Goal: Information Seeking & Learning: Learn about a topic

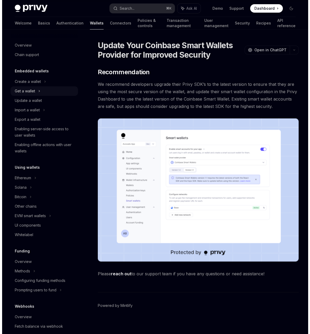
scroll to position [4, 0]
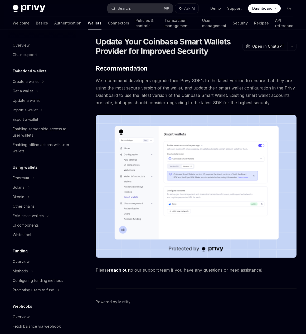
click at [137, 9] on button "Search... ⌘ K" at bounding box center [139, 8] width 65 height 9
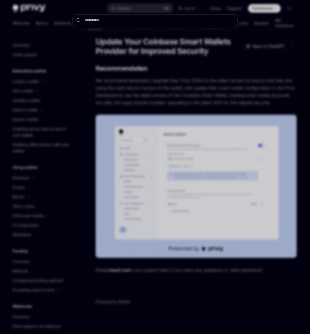
click at [197, 161] on div at bounding box center [155, 167] width 310 height 334
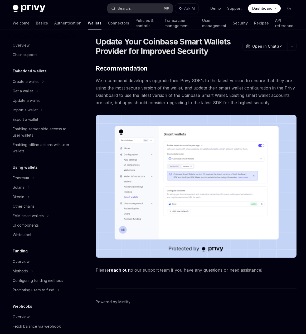
click at [141, 7] on button "Search... ⌘ K" at bounding box center [139, 8] width 65 height 9
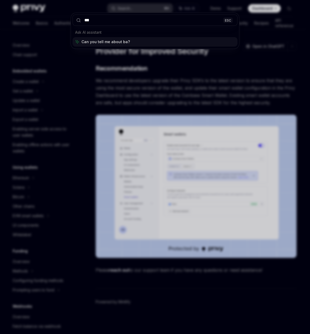
type input "****"
type textarea "*"
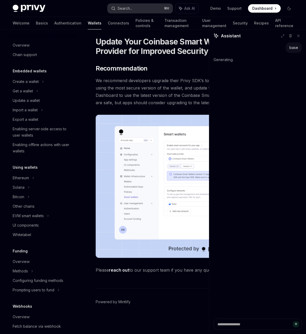
click at [129, 7] on div "Search..." at bounding box center [124, 8] width 15 height 6
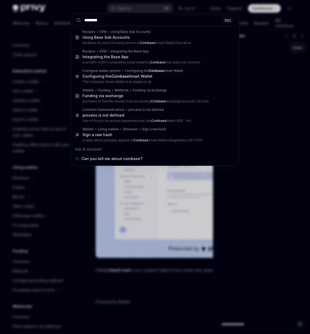
click at [123, 21] on input "********" at bounding box center [154, 19] width 165 height 11
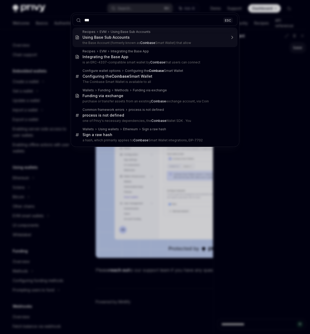
type input "****"
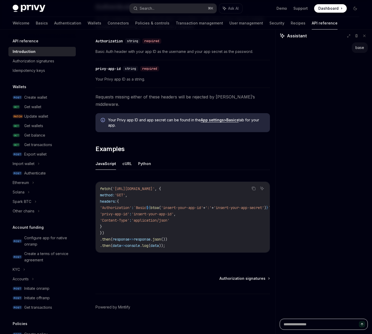
scroll to position [51, 0]
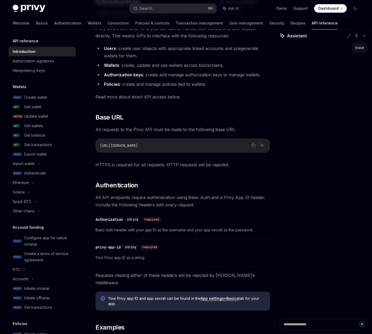
click at [76, 22] on div "Welcome Basics Authentication Wallets Connectors Policies & controls Transactio…" at bounding box center [175, 23] width 325 height 13
click at [88, 24] on link "Wallets" at bounding box center [95, 23] width 14 height 13
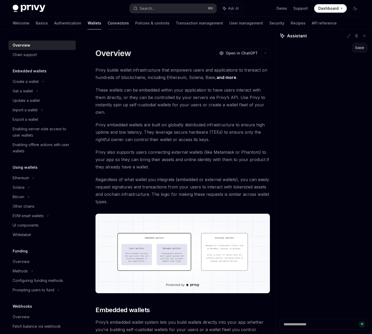
click at [108, 20] on link "Connectors" at bounding box center [118, 23] width 21 height 13
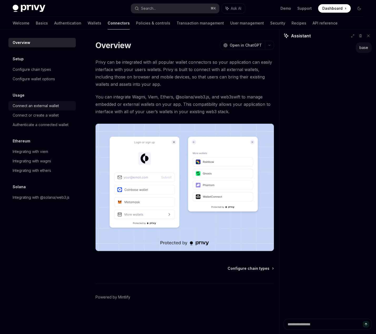
click at [36, 104] on div "Connect an external wallet" at bounding box center [36, 106] width 46 height 6
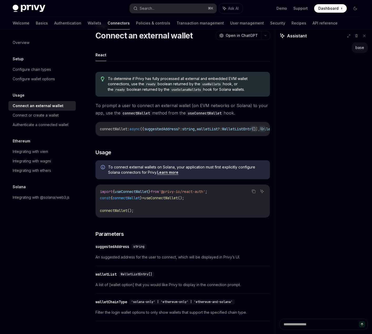
scroll to position [29, 0]
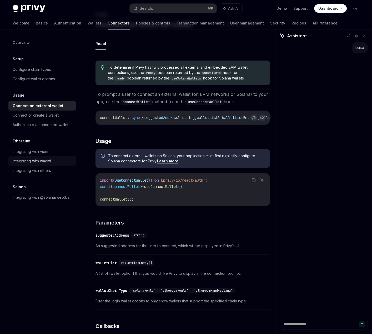
click at [61, 163] on div "Integrating with wagmi" at bounding box center [43, 161] width 60 height 6
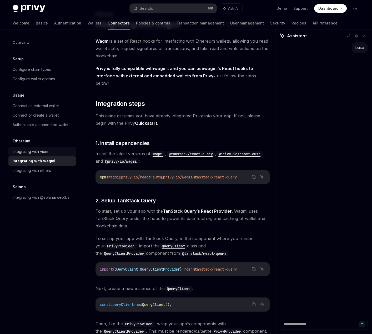
click at [57, 153] on div "Integrating with viem" at bounding box center [43, 151] width 60 height 6
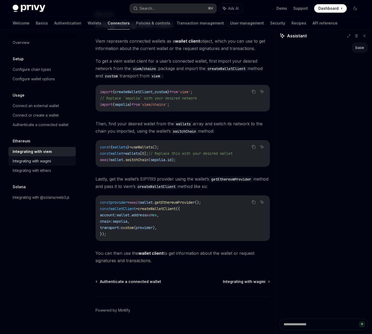
click at [55, 160] on div "Integrating with wagmi" at bounding box center [43, 161] width 60 height 6
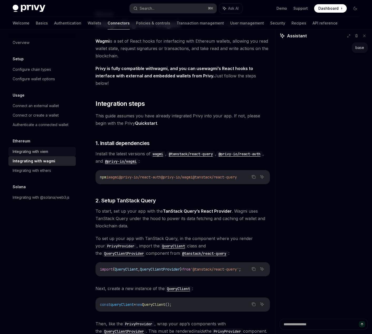
click at [54, 153] on div "Integrating with viem" at bounding box center [43, 151] width 60 height 6
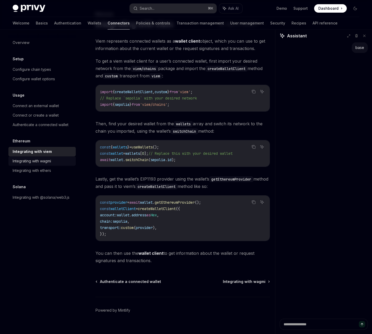
click at [42, 161] on div "Integrating with wagmi" at bounding box center [32, 161] width 38 height 6
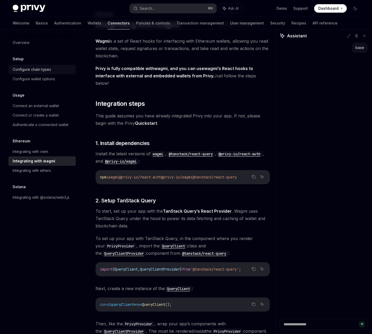
click at [49, 69] on div "Configure chain types" at bounding box center [32, 69] width 38 height 6
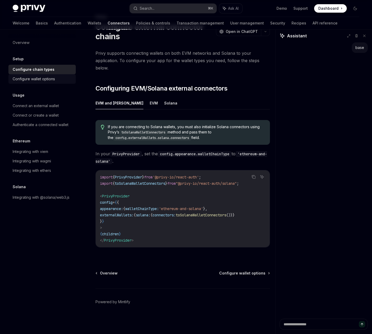
click at [55, 79] on div "Configure wallet options" at bounding box center [43, 79] width 60 height 6
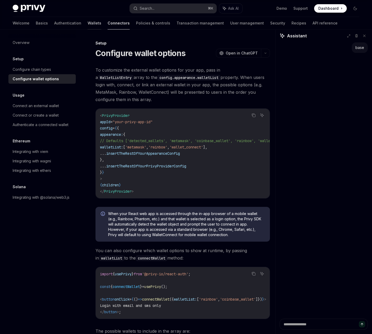
click at [88, 26] on link "Wallets" at bounding box center [95, 23] width 14 height 13
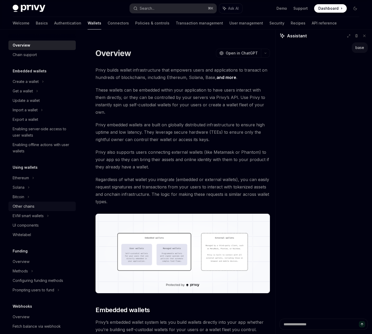
click at [27, 203] on div "Other chains" at bounding box center [24, 206] width 22 height 6
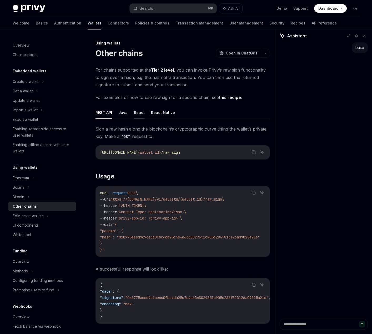
click at [135, 113] on button "React" at bounding box center [139, 112] width 11 height 12
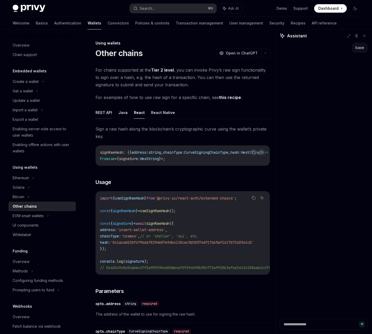
click at [97, 112] on button "REST API" at bounding box center [104, 112] width 17 height 12
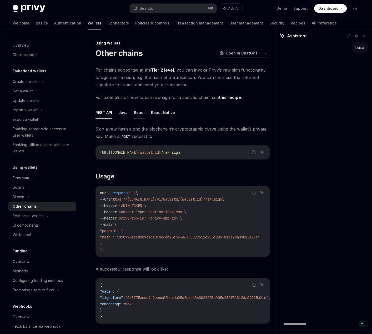
click at [136, 112] on button "React" at bounding box center [139, 112] width 11 height 12
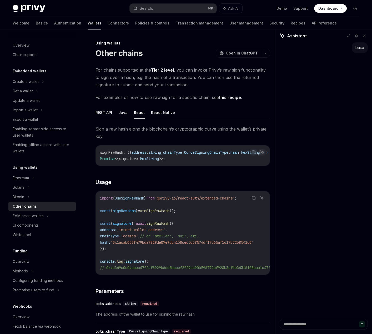
drag, startPoint x: 82, startPoint y: 9, endPoint x: 75, endPoint y: 6, distance: 7.5
click at [81, 9] on div "Privy Docs home page" at bounding box center [69, 8] width 113 height 7
click at [75, 6] on div "Privy Docs home page" at bounding box center [69, 8] width 113 height 7
click at [36, 217] on div "EVM smart wallets" at bounding box center [28, 216] width 31 height 6
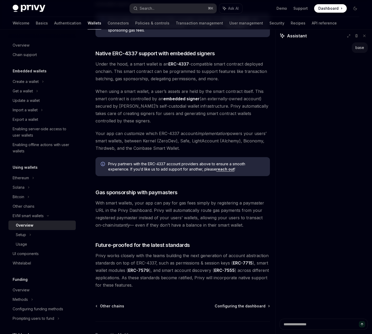
scroll to position [306, 0]
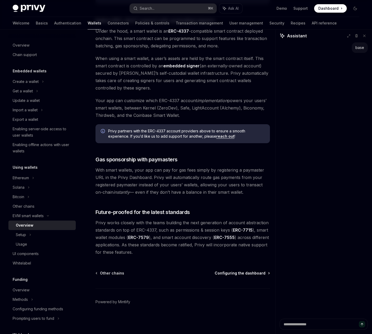
click at [257, 273] on span "Configuring the dashboard" at bounding box center [240, 273] width 51 height 5
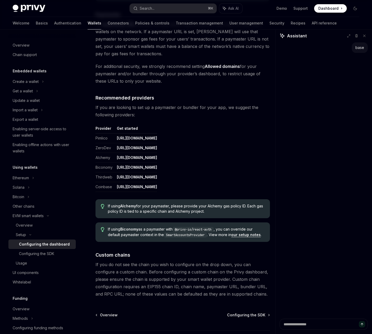
scroll to position [578, 0]
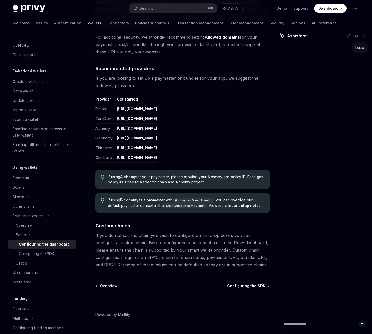
click at [260, 285] on span "Configuring the SDK" at bounding box center [246, 285] width 38 height 5
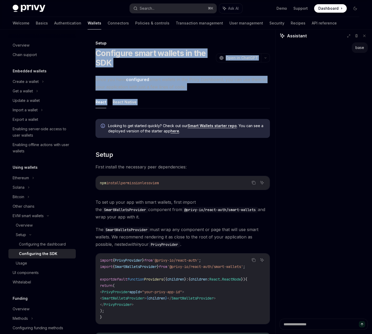
drag, startPoint x: 95, startPoint y: 51, endPoint x: 238, endPoint y: 114, distance: 156.2
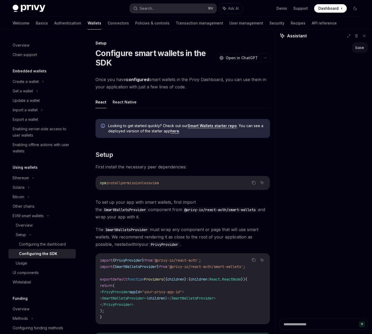
click at [285, 107] on div "base" at bounding box center [324, 180] width 97 height 276
click at [243, 59] on span "Open in ChatGPT" at bounding box center [242, 57] width 32 height 5
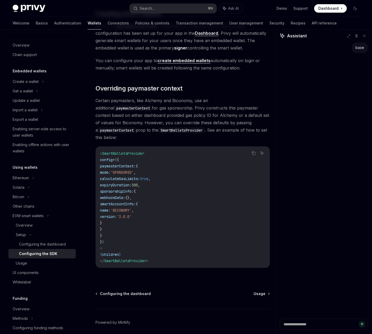
scroll to position [363, 0]
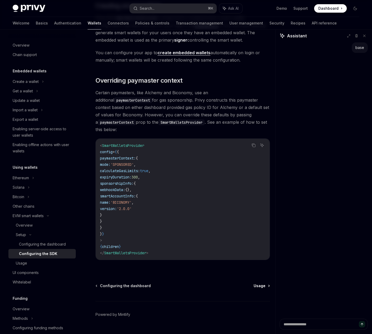
click at [262, 283] on span "Usage" at bounding box center [260, 285] width 12 height 5
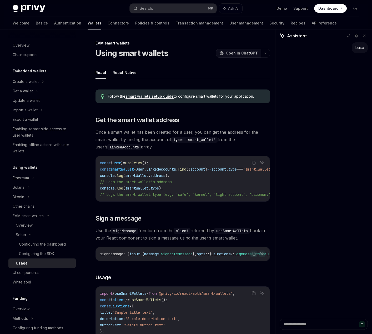
click at [247, 56] on button "OpenAI Open in ChatGPT" at bounding box center [238, 53] width 45 height 9
type textarea "*"
